Goal: Task Accomplishment & Management: Manage account settings

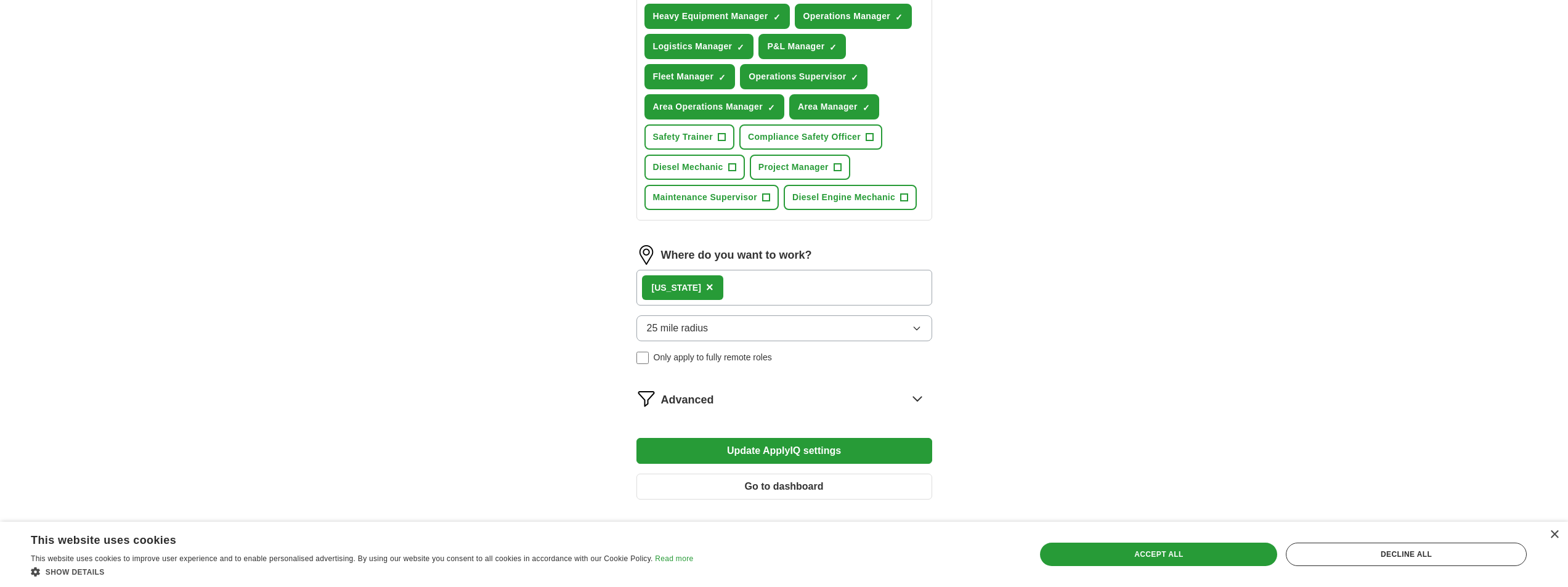
scroll to position [572, 0]
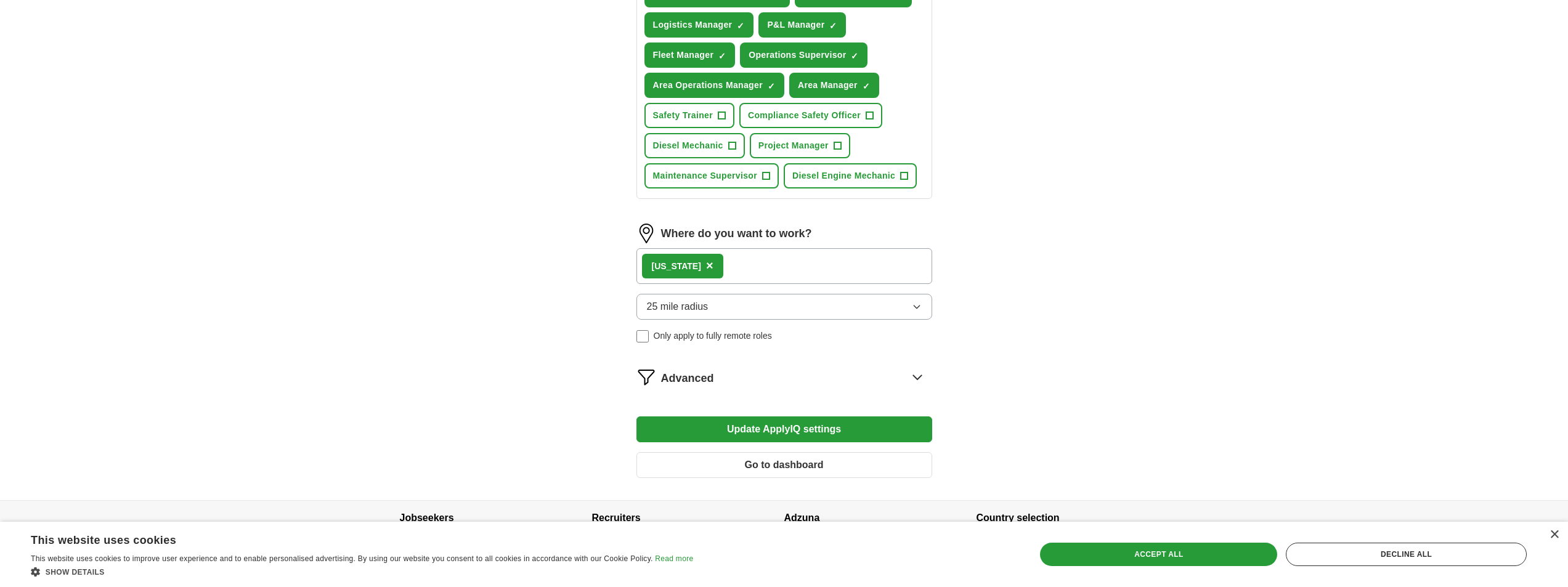
click at [766, 430] on button "Update ApplyIQ settings" at bounding box center [784, 428] width 296 height 26
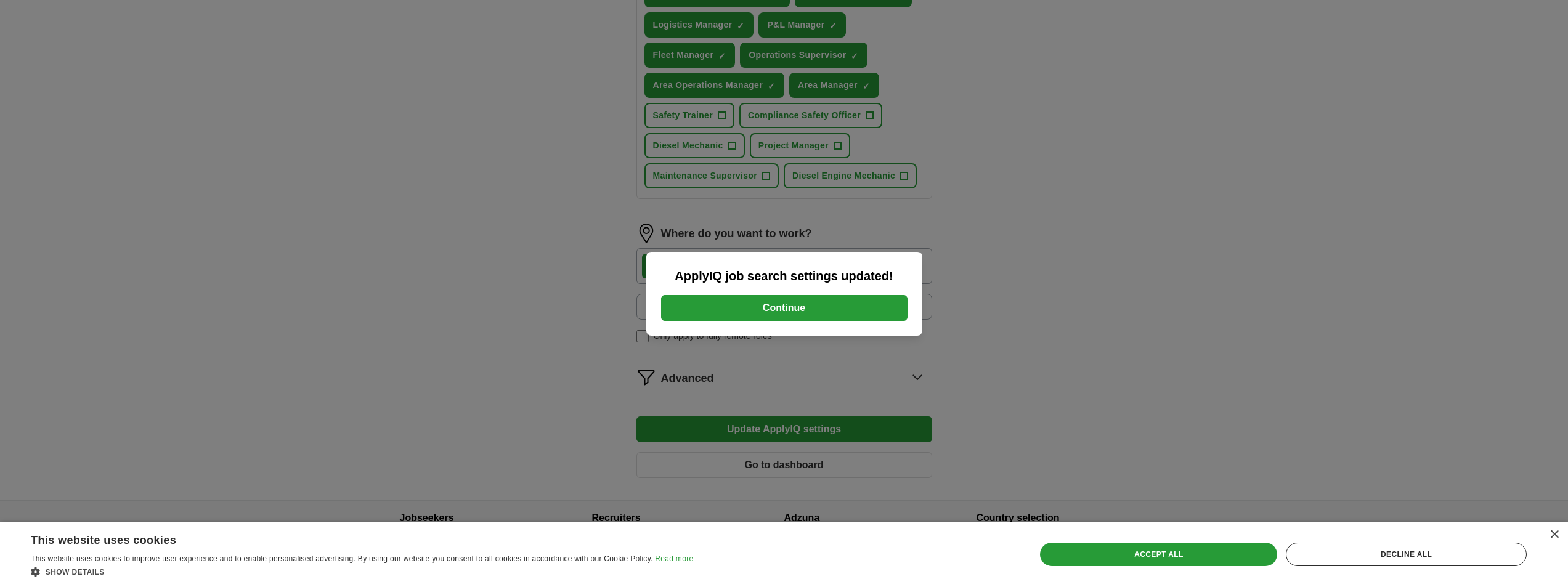
click at [787, 305] on button "Continue" at bounding box center [784, 307] width 246 height 26
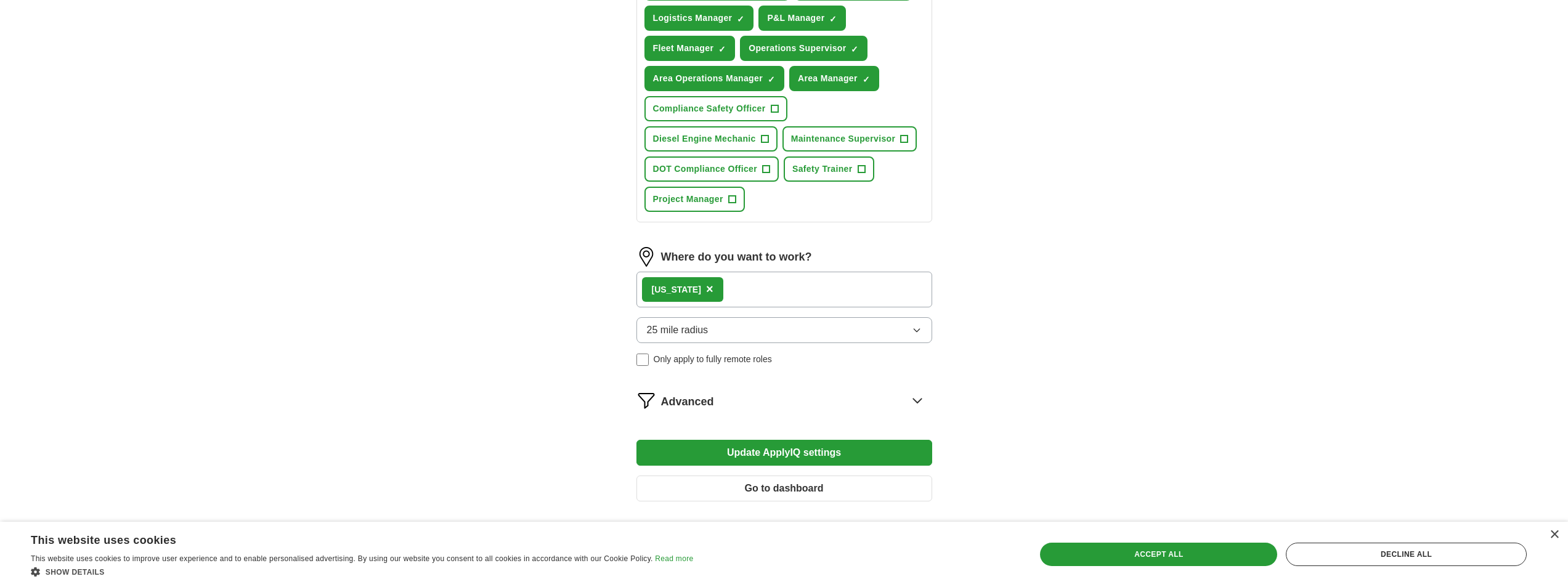
scroll to position [579, 0]
click at [919, 399] on icon at bounding box center [917, 401] width 19 height 19
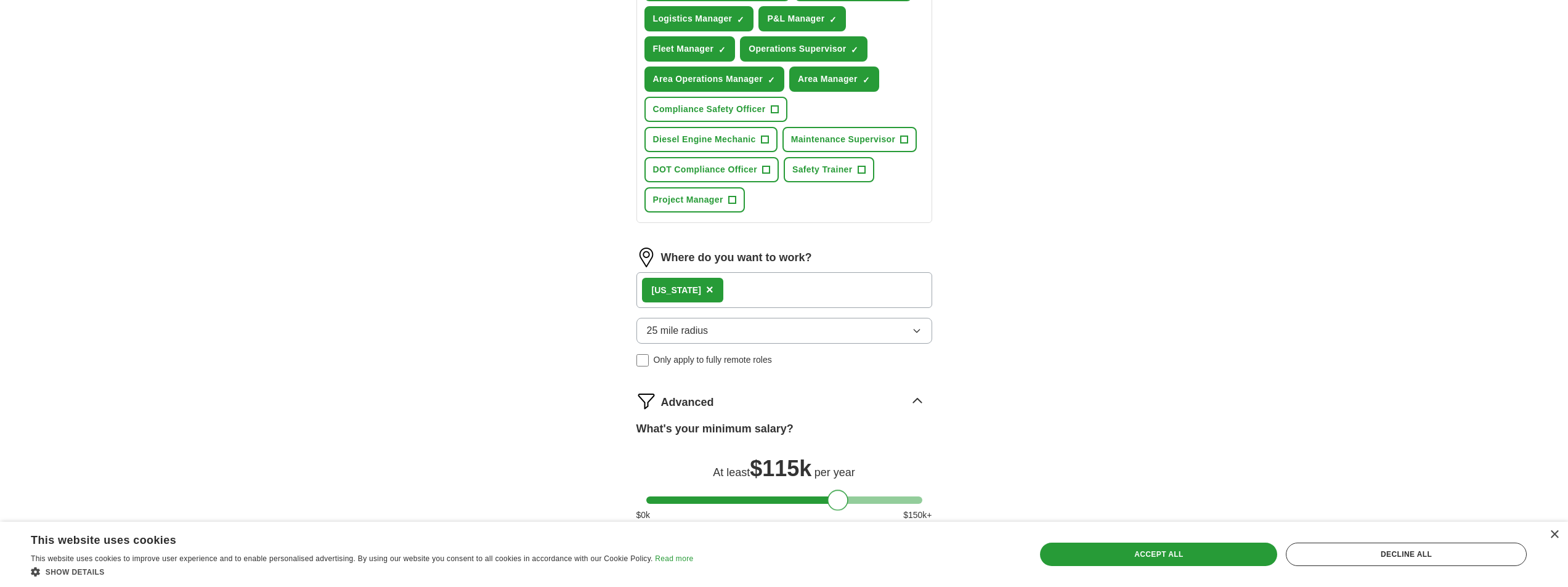
drag, startPoint x: 659, startPoint y: 501, endPoint x: 841, endPoint y: 507, distance: 182.1
click at [841, 507] on div at bounding box center [838, 500] width 21 height 21
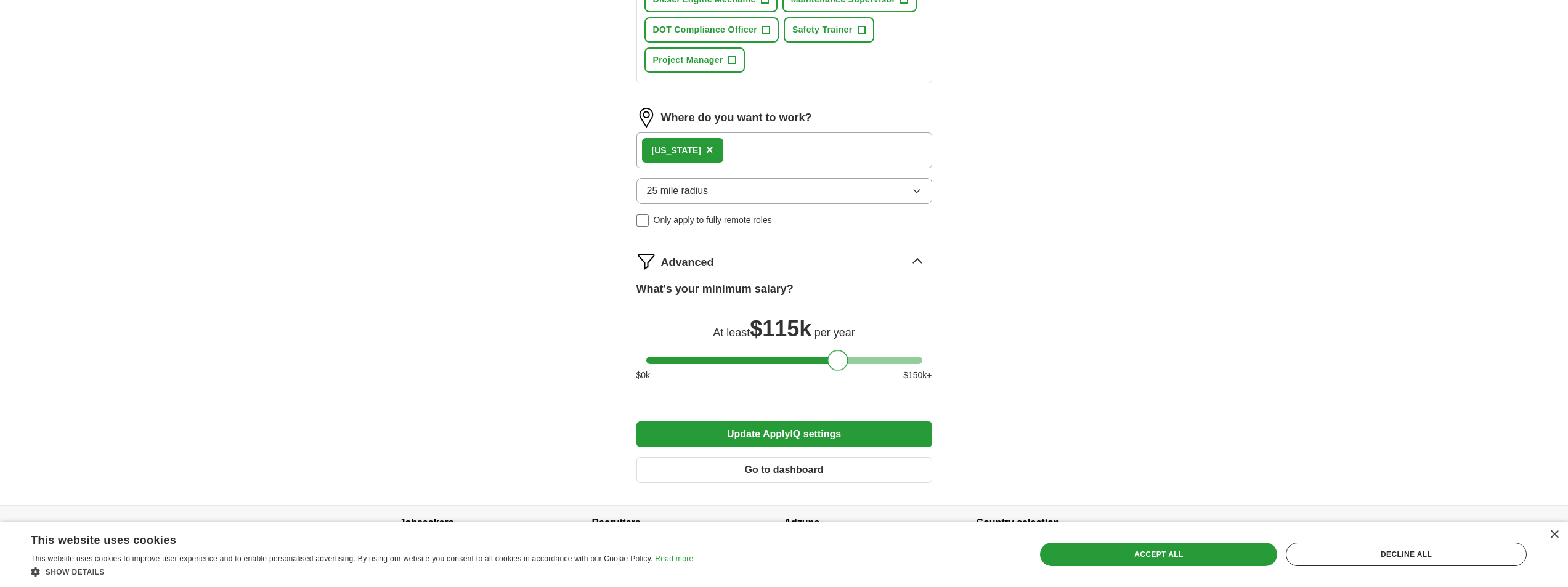
scroll to position [700, 0]
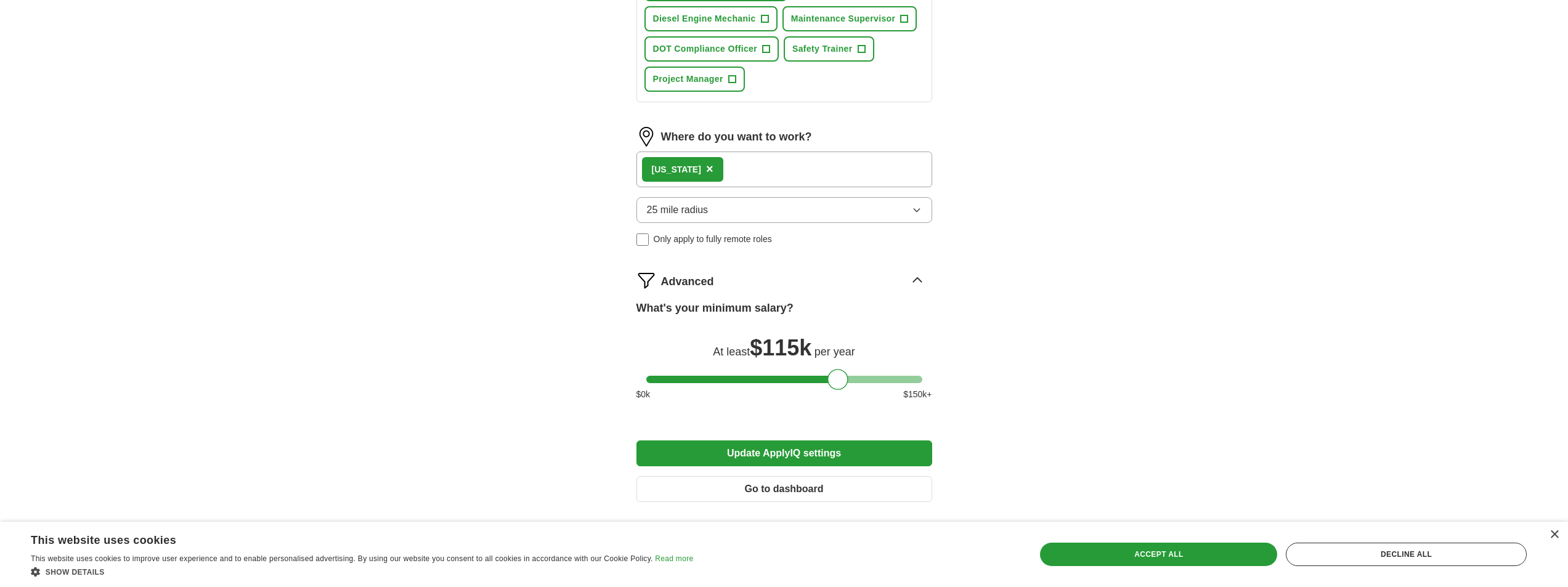
click at [791, 450] on button "Update ApplyIQ settings" at bounding box center [784, 453] width 296 height 26
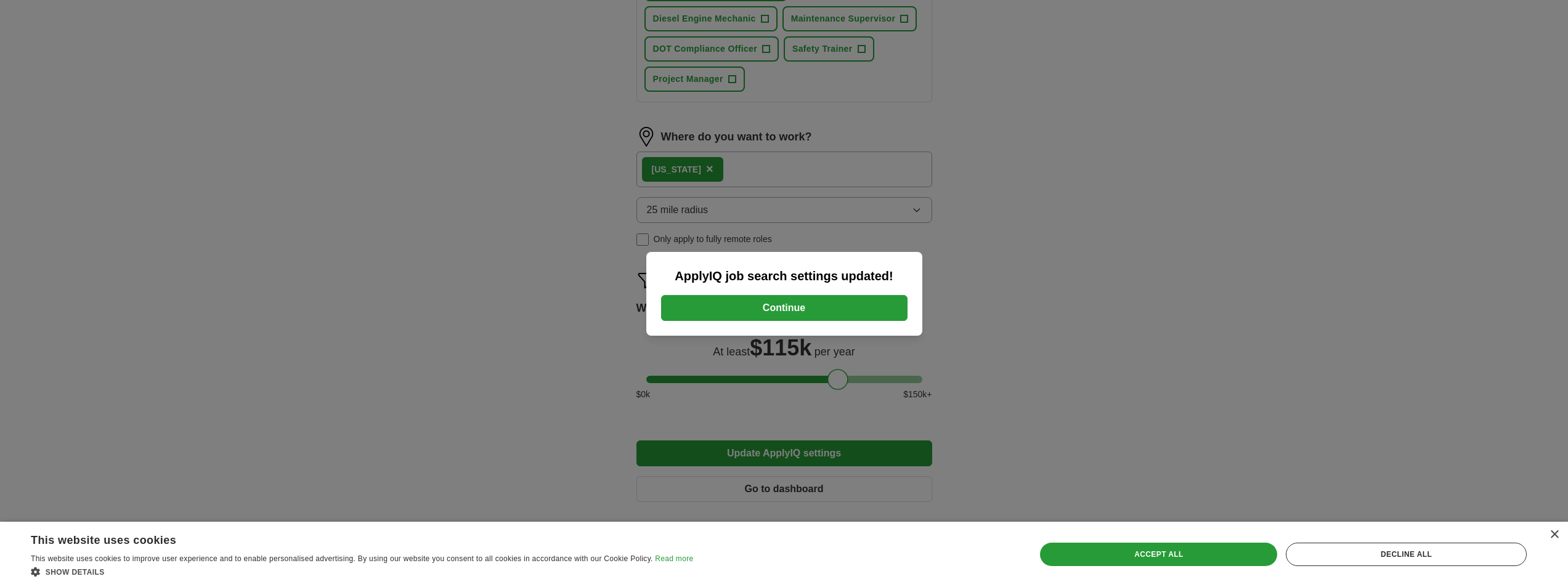
click at [809, 306] on button "Continue" at bounding box center [784, 307] width 246 height 26
